Goal: Information Seeking & Learning: Learn about a topic

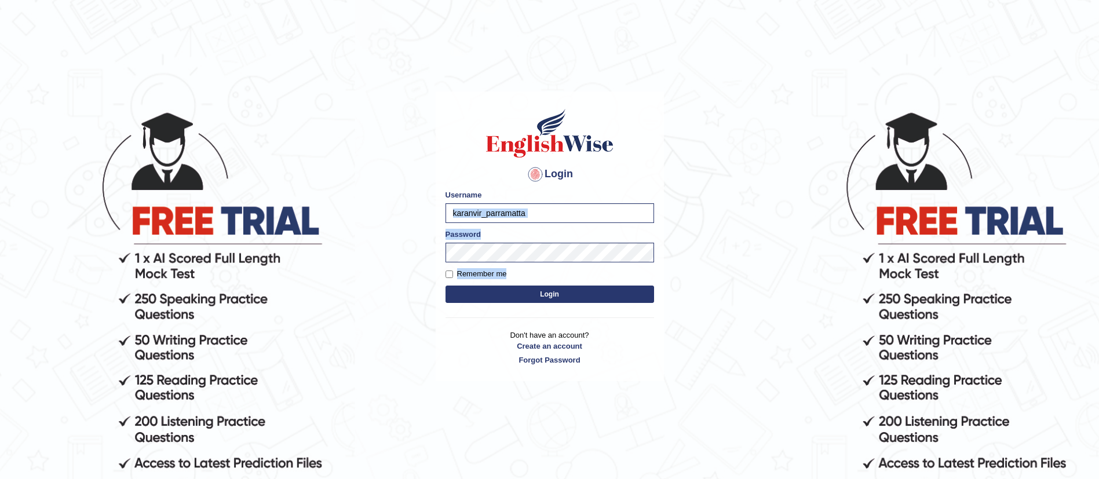
click at [537, 291] on form "Please fix the following errors: Username karanvir_parramatta Password Remember…" at bounding box center [549, 247] width 209 height 116
click at [537, 291] on button "Login" at bounding box center [549, 294] width 209 height 17
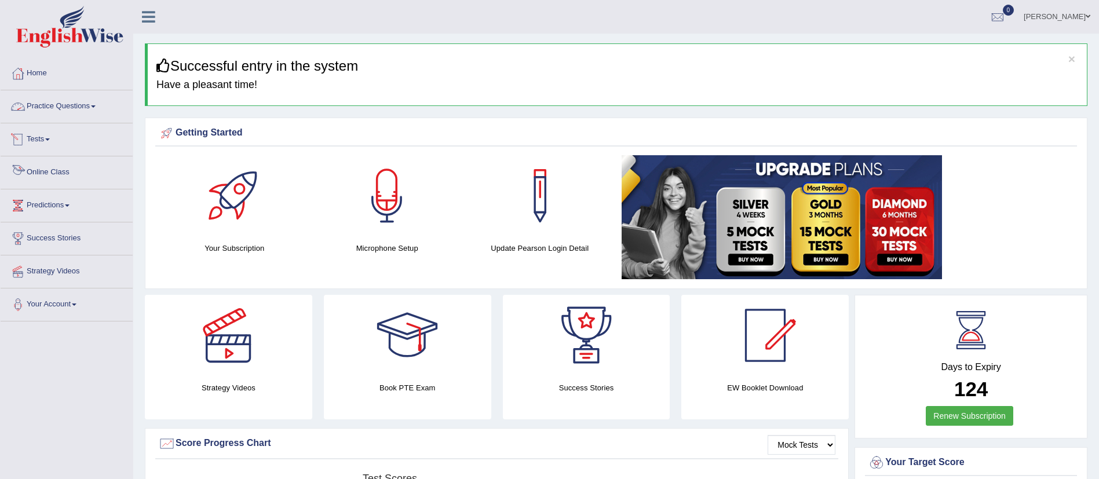
click at [59, 177] on link "Online Class" at bounding box center [67, 170] width 132 height 29
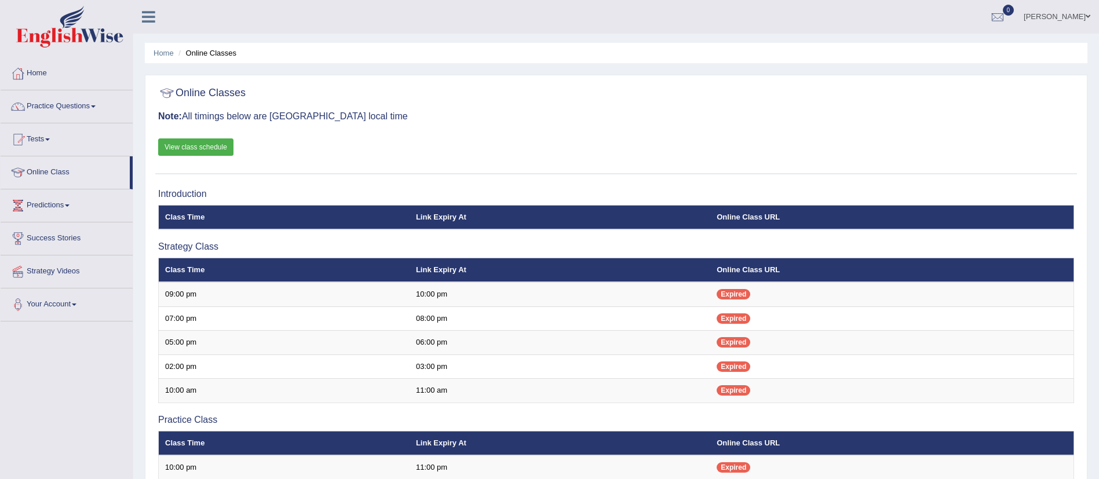
click at [207, 145] on link "View class schedule" at bounding box center [195, 146] width 75 height 17
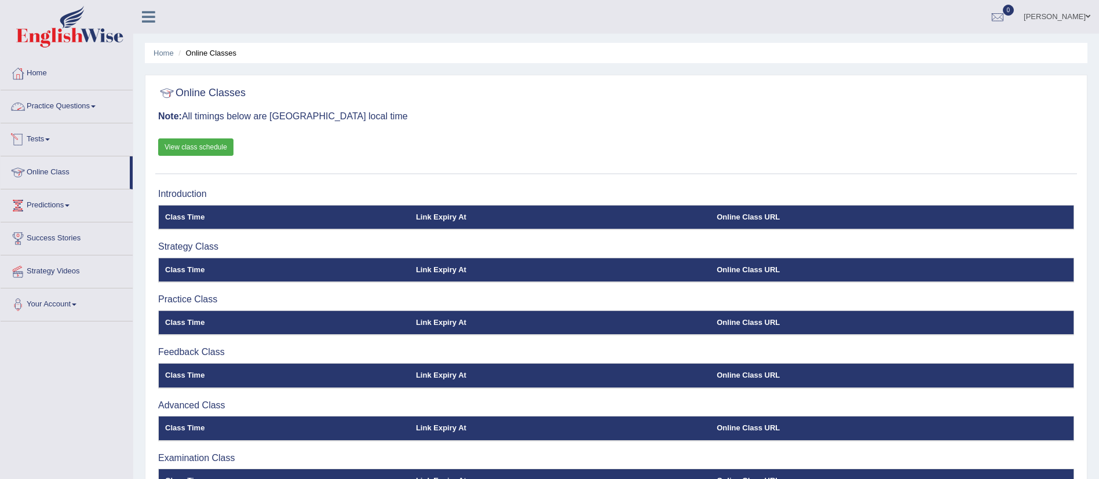
click at [63, 105] on link "Practice Questions" at bounding box center [67, 104] width 132 height 29
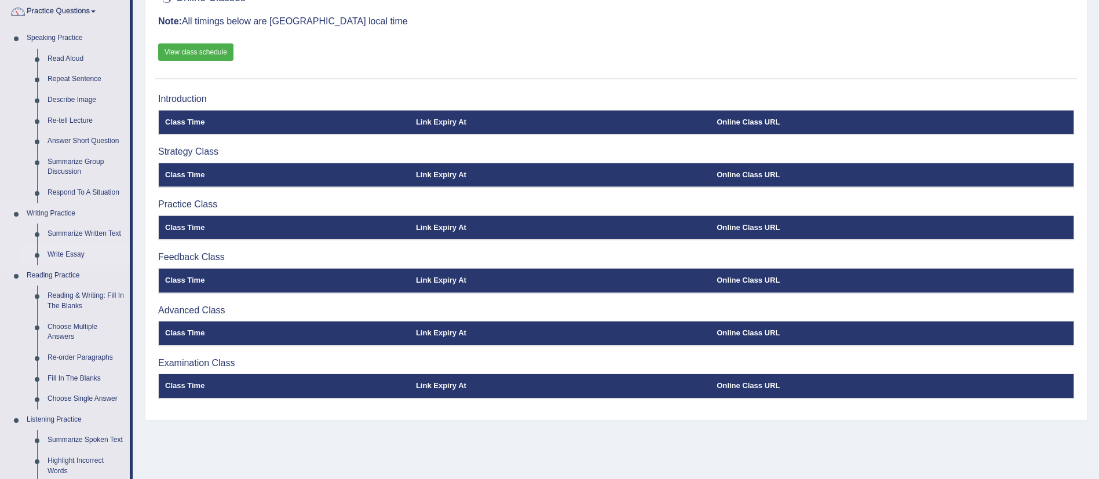
scroll to position [96, 0]
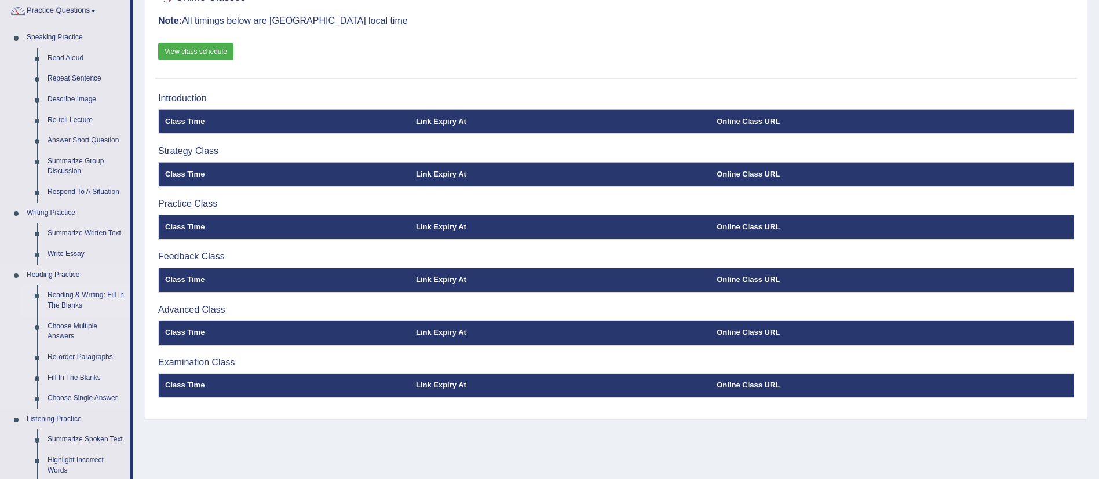
click at [74, 304] on link "Reading & Writing: Fill In The Blanks" at bounding box center [85, 300] width 87 height 31
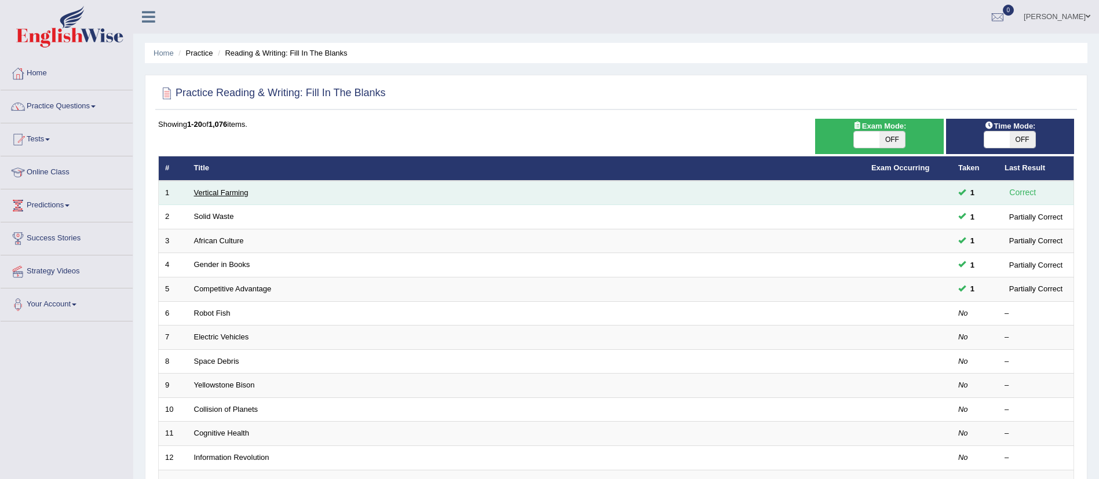
click at [220, 194] on link "Vertical Farming" at bounding box center [221, 192] width 54 height 9
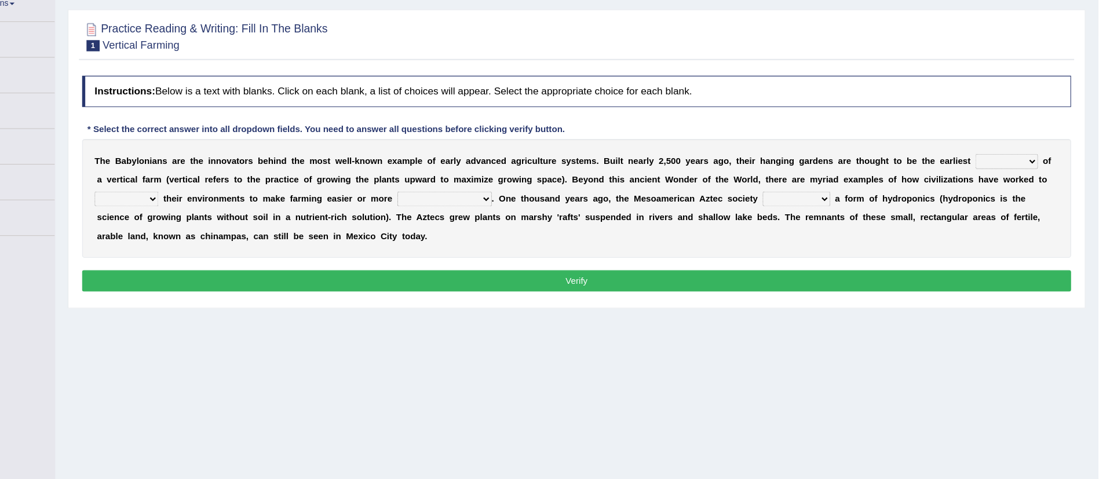
scroll to position [92, 0]
click at [1011, 163] on select "prototype failure discredit protocol" at bounding box center [1014, 160] width 58 height 14
click at [1017, 155] on select "prototype failure discredit protocol" at bounding box center [1014, 160] width 58 height 14
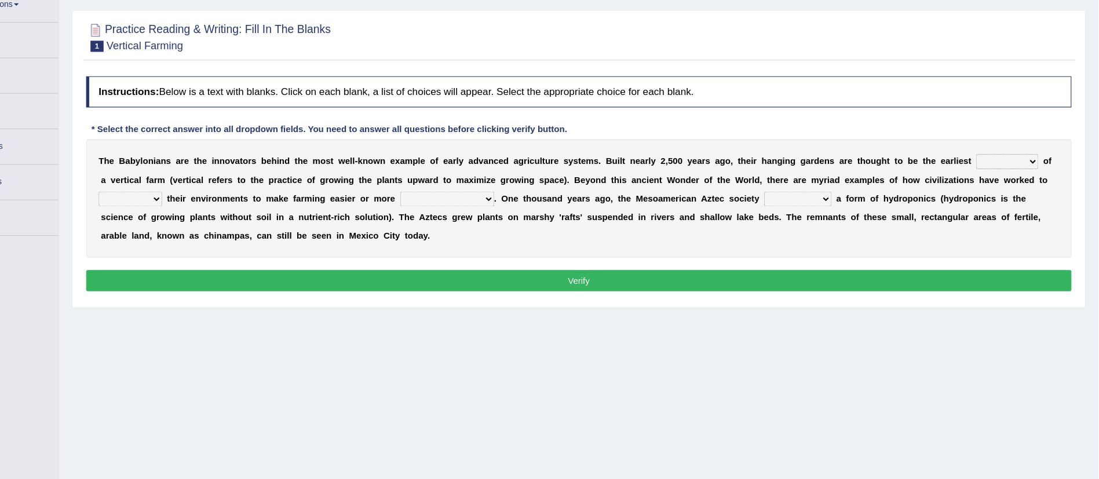
click at [221, 190] on select "manipulate escape respect disarrange" at bounding box center [199, 195] width 59 height 14
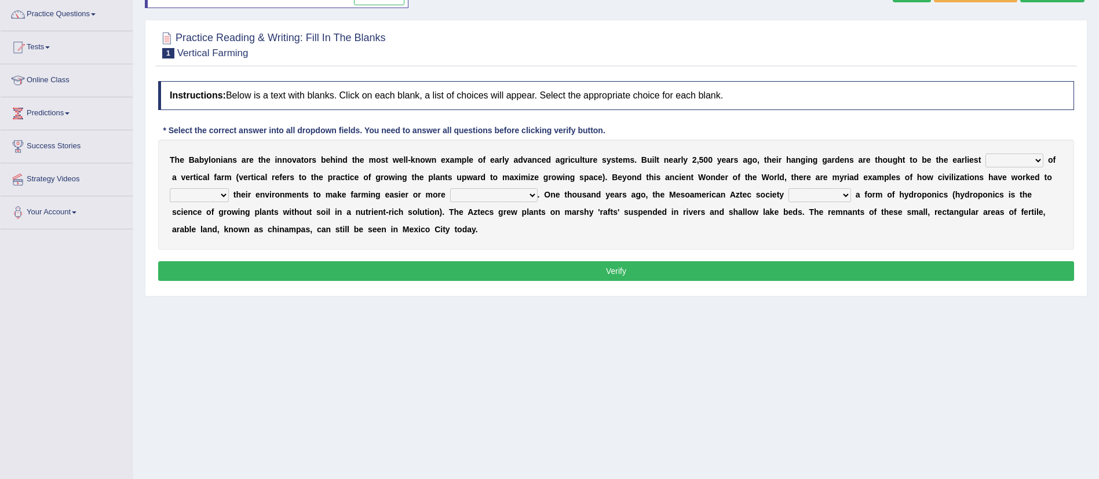
click at [509, 185] on div "T h e B a b y l o n i a n s a r e t h e i n n o v a t o r s b e h i n d t h e m…" at bounding box center [616, 195] width 916 height 110
click at [519, 189] on select "productive constructive connective counterproductive" at bounding box center [493, 195] width 87 height 14
click at [1012, 163] on select "prototype failure discredit protocol" at bounding box center [1014, 160] width 58 height 14
